Goal: Information Seeking & Learning: Learn about a topic

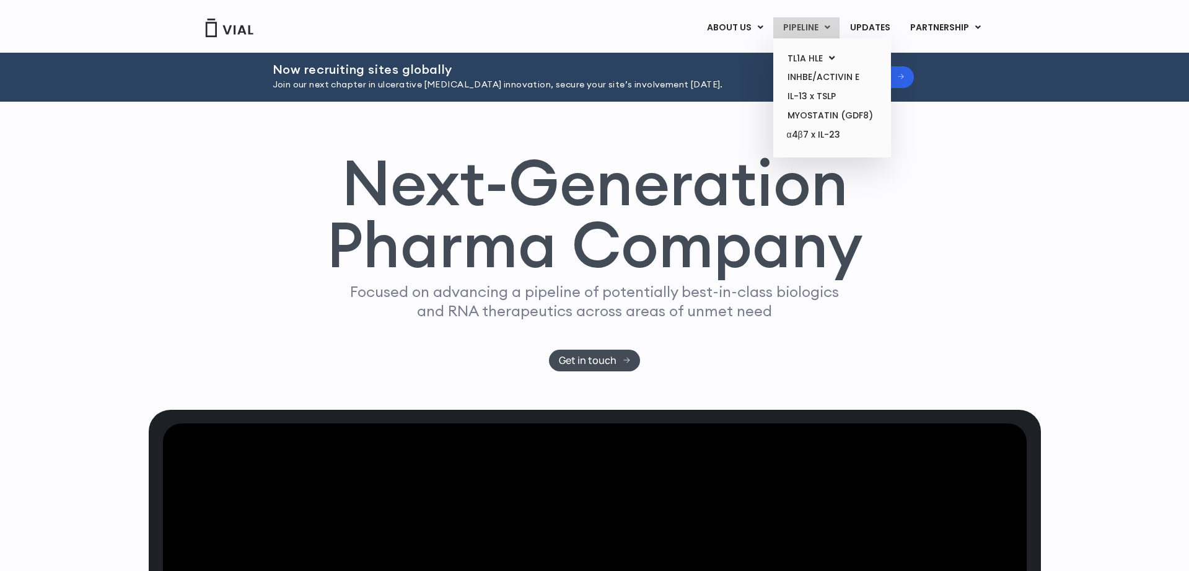
click at [799, 25] on link "PIPELINE" at bounding box center [806, 27] width 66 height 21
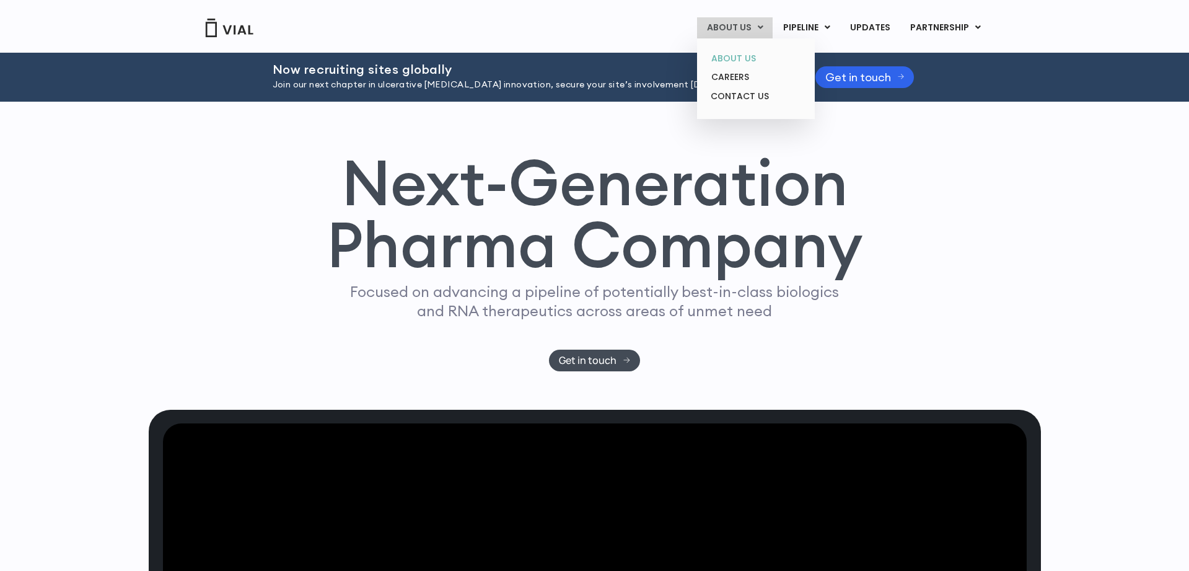
click at [748, 54] on link "ABOUT US" at bounding box center [755, 58] width 108 height 19
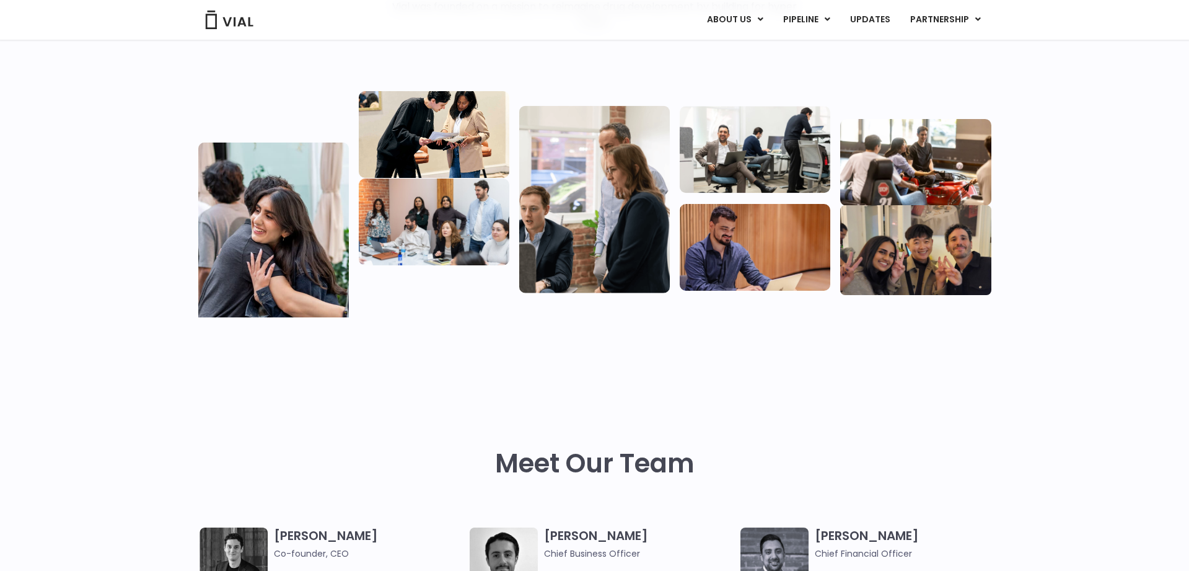
scroll to position [409, 0]
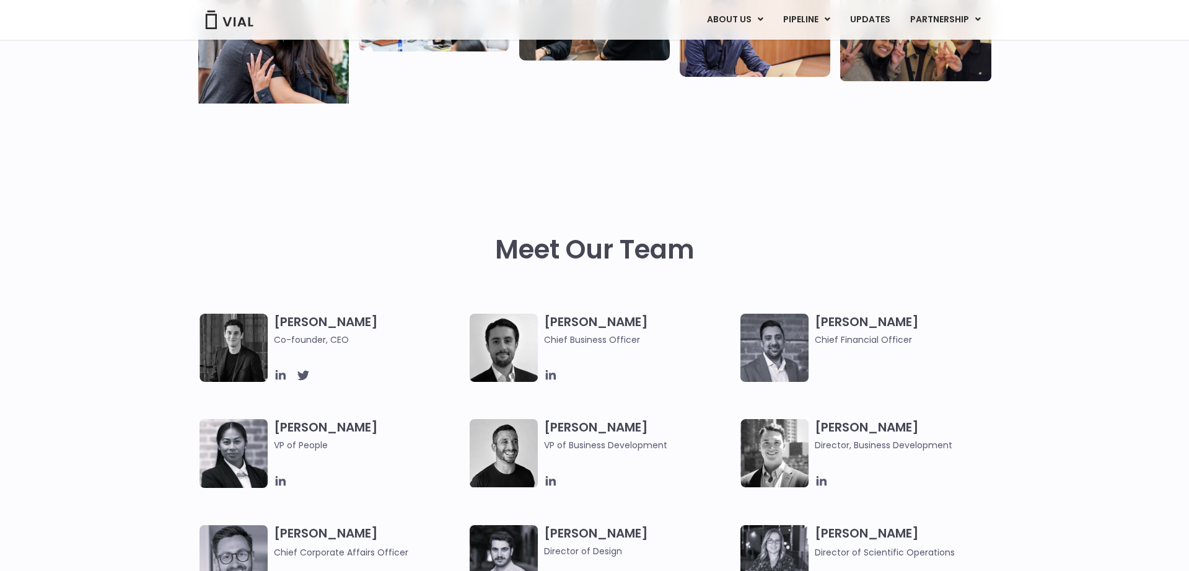
click at [303, 322] on h3 "Simon Burns Co-founder, CEO" at bounding box center [369, 329] width 190 height 33
click at [291, 341] on span "Co-founder, CEO" at bounding box center [369, 340] width 190 height 14
click at [279, 370] on icon at bounding box center [281, 375] width 14 height 14
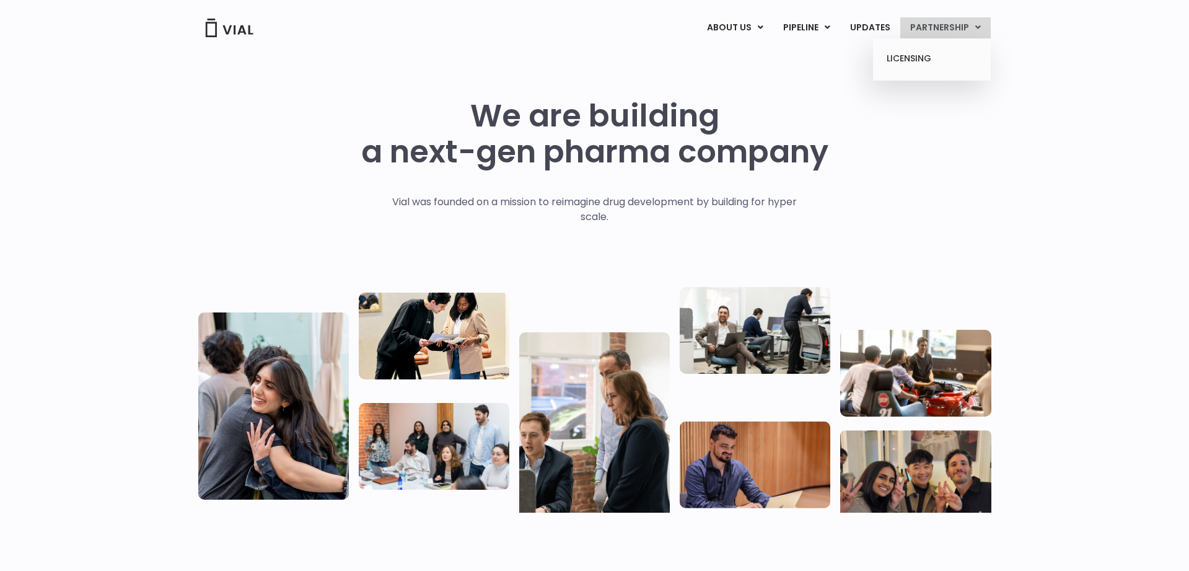
scroll to position [0, 0]
click at [860, 24] on link "UPDATES" at bounding box center [869, 27] width 59 height 21
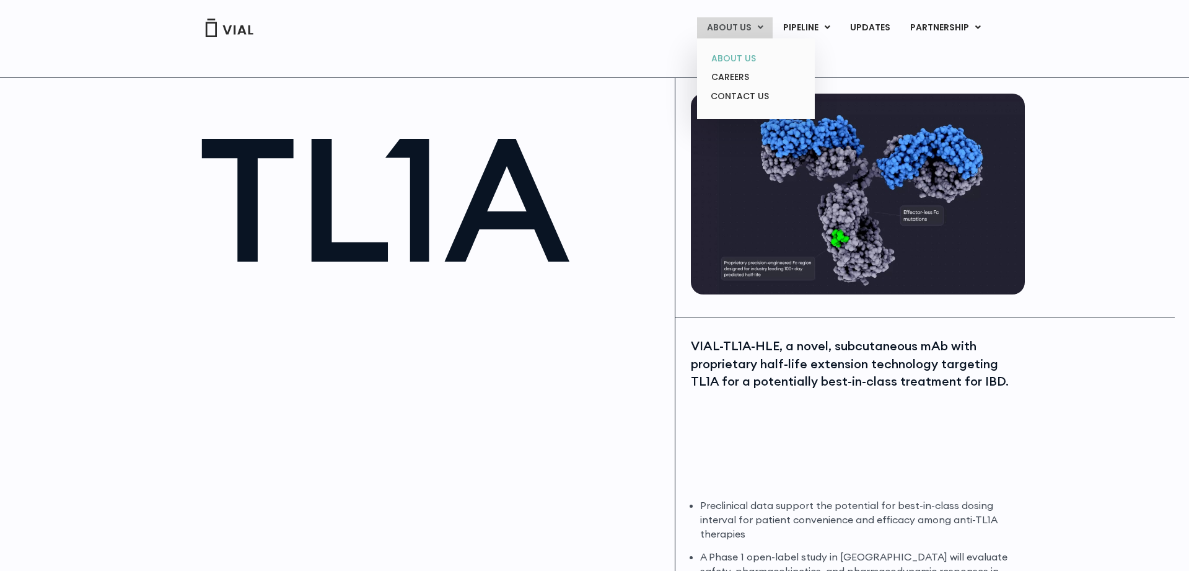
click at [740, 52] on link "ABOUT US" at bounding box center [755, 58] width 108 height 19
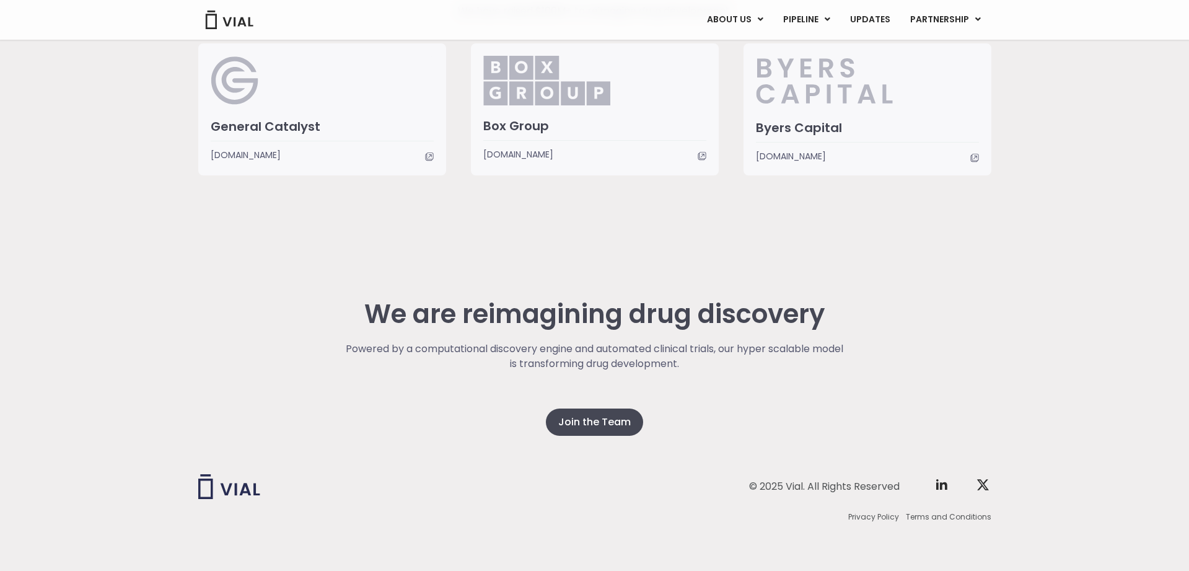
scroll to position [3059, 0]
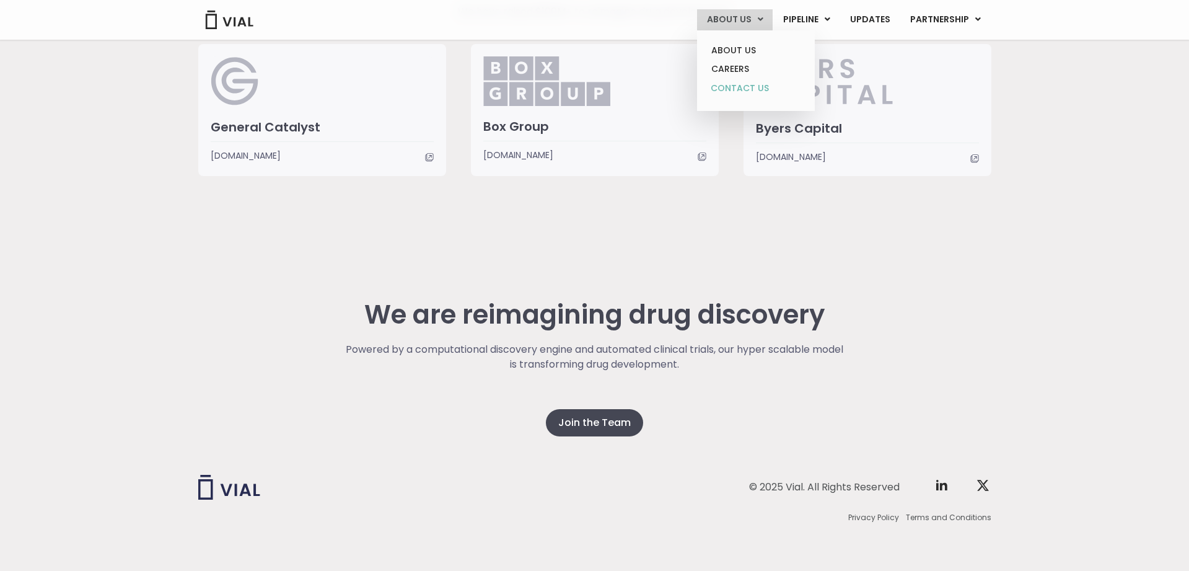
click at [748, 83] on link "CONTACT US" at bounding box center [755, 89] width 108 height 20
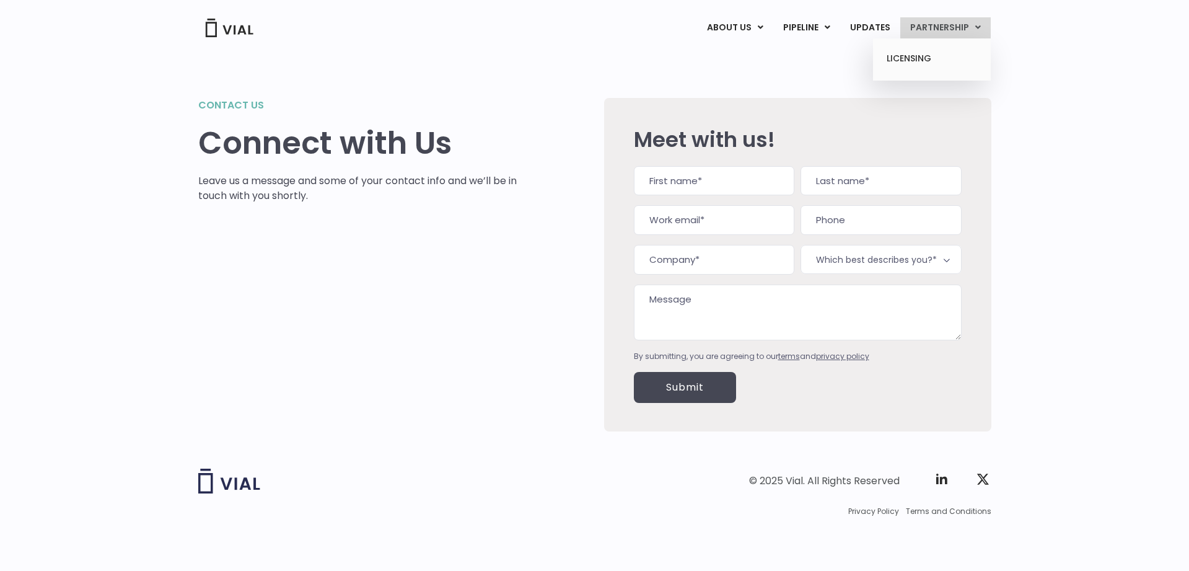
click at [973, 27] on link "PARTNERSHIP" at bounding box center [945, 27] width 90 height 21
click at [929, 50] on link "LICENSING" at bounding box center [931, 59] width 108 height 20
